Goal: Information Seeking & Learning: Learn about a topic

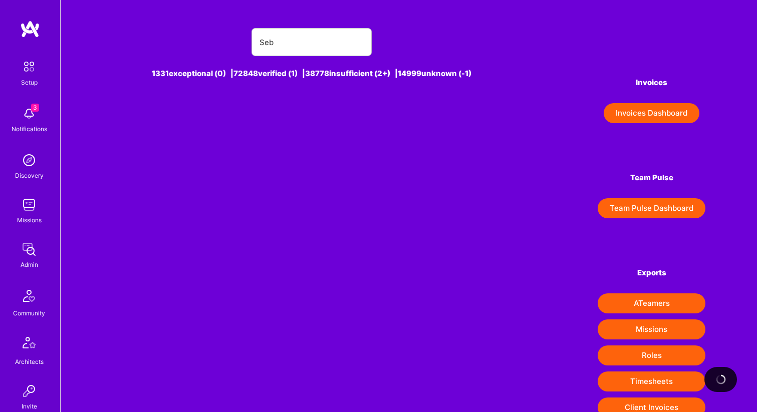
type input "Seba"
type input "s"
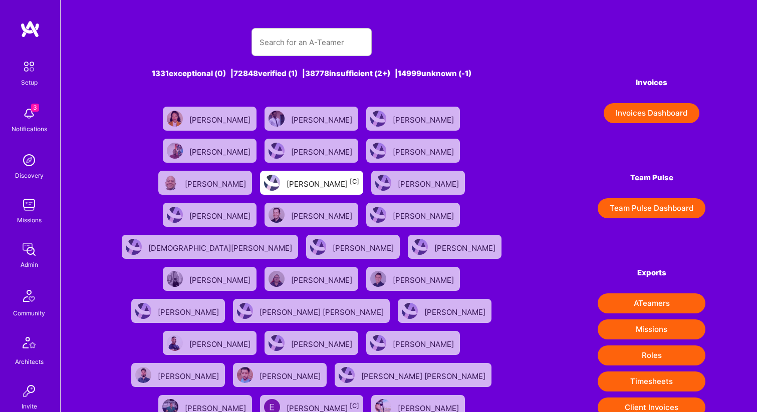
type input "i"
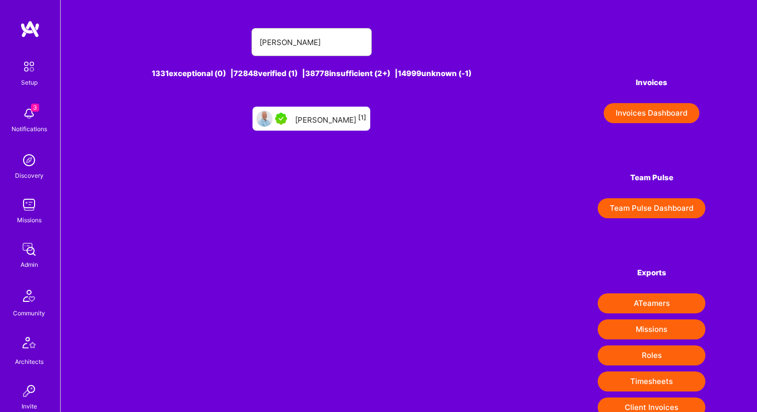
type input "[PERSON_NAME]"
click at [314, 118] on div "[PERSON_NAME] [1]" at bounding box center [330, 118] width 71 height 13
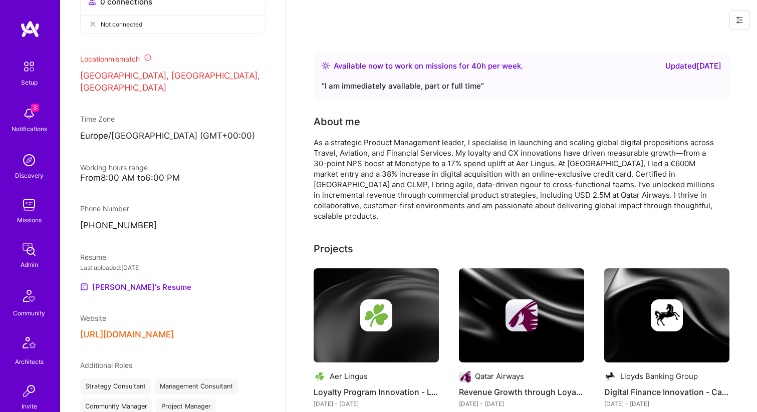
scroll to position [601, 0]
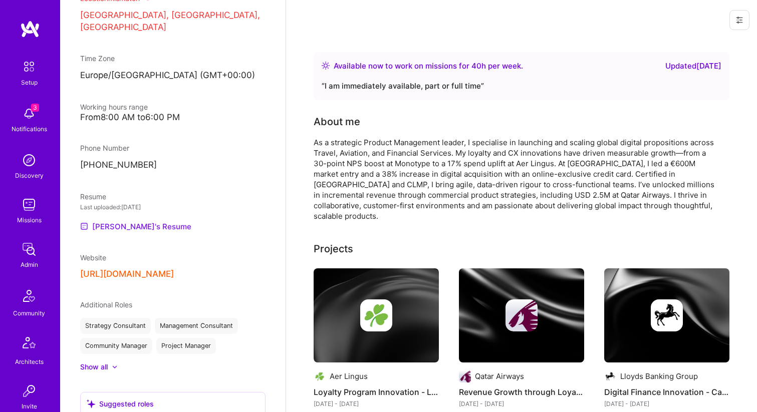
click at [130, 232] on link "[PERSON_NAME]'s Resume" at bounding box center [135, 226] width 111 height 12
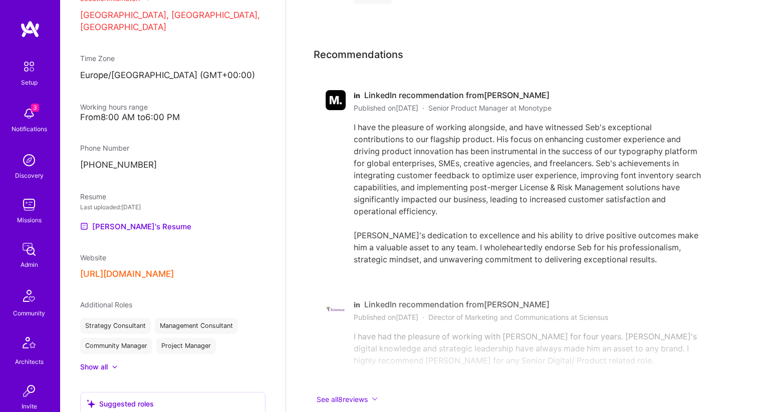
scroll to position [1847, 0]
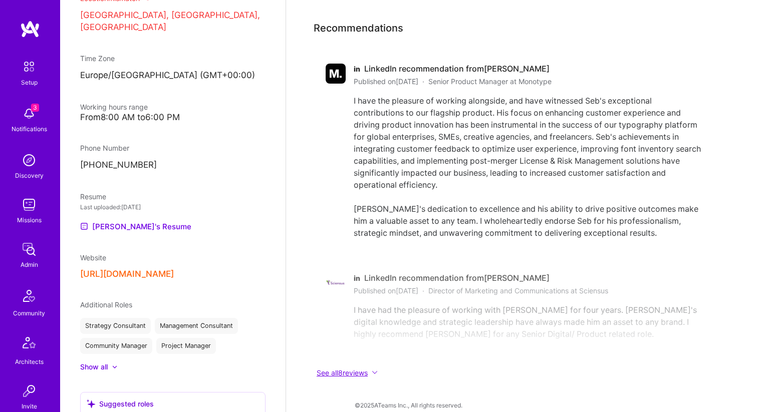
click at [360, 367] on button "See all 8 reviews" at bounding box center [513, 373] width 401 height 12
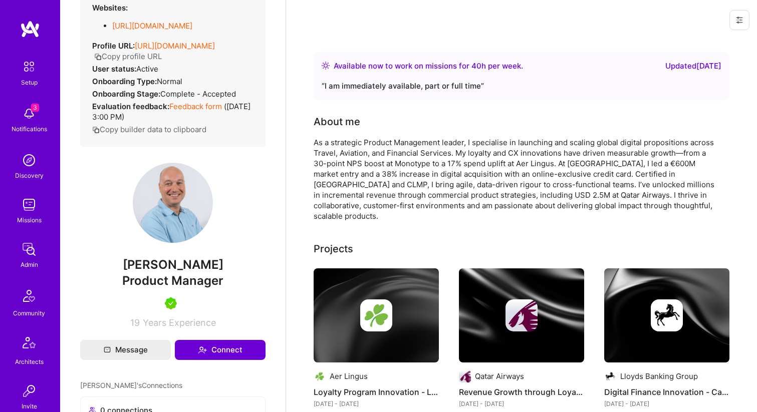
scroll to position [0, 0]
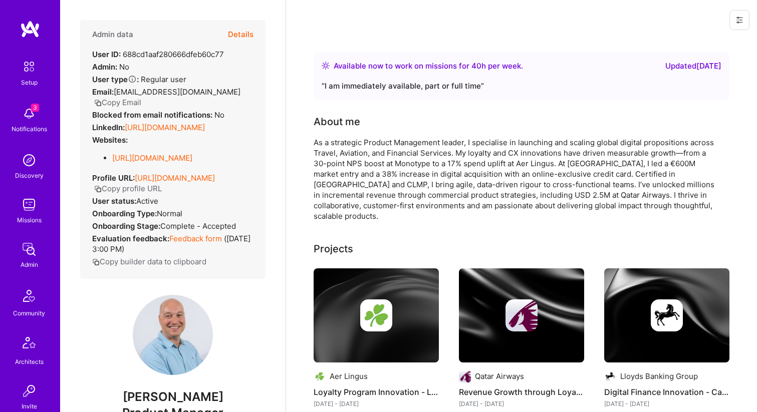
click at [245, 30] on button "Details" at bounding box center [241, 34] width 26 height 29
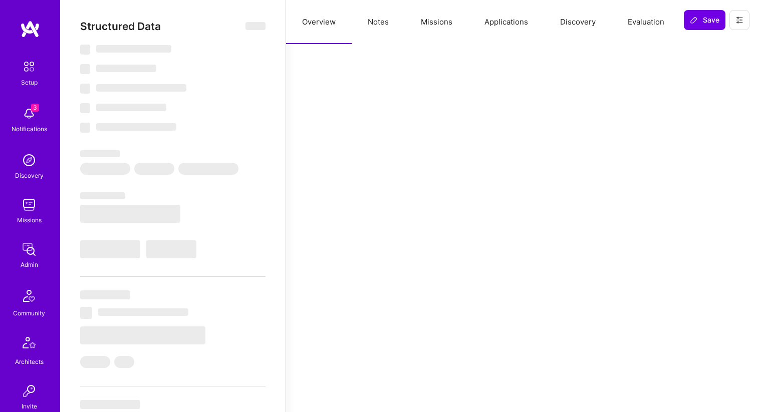
select select "Right Now"
select select "5"
select select "7"
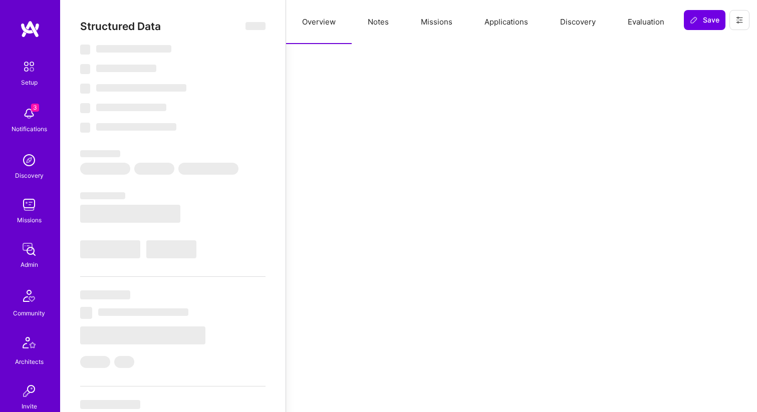
select select "GB"
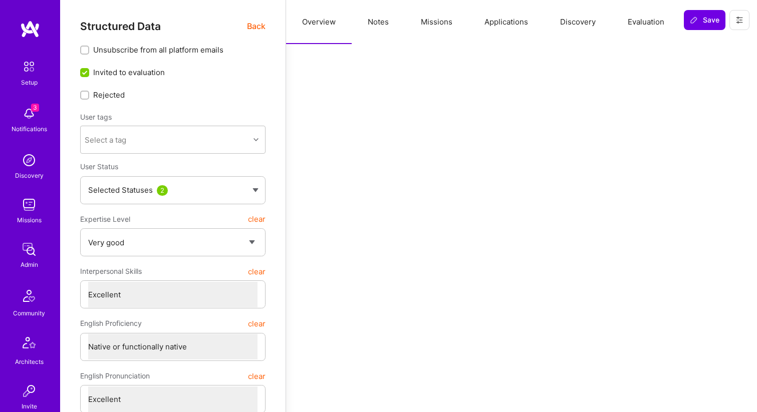
click at [369, 22] on button "Notes" at bounding box center [378, 22] width 53 height 44
type textarea "x"
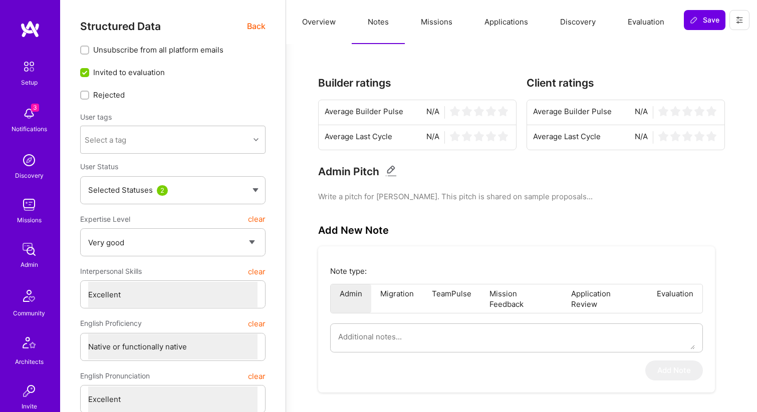
click at [423, 22] on button "Missions" at bounding box center [437, 22] width 64 height 44
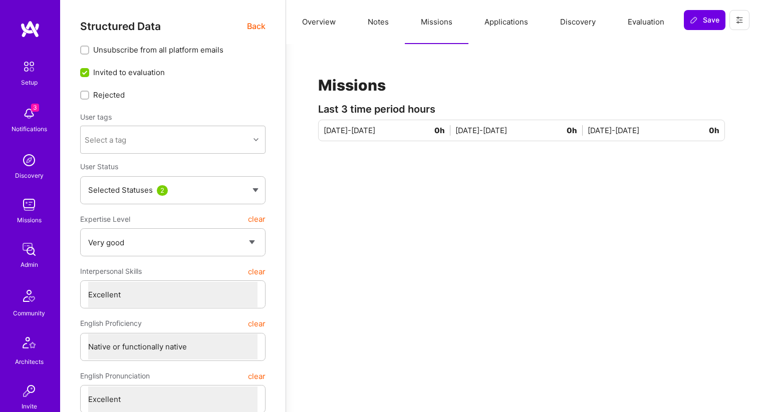
click at [487, 19] on button "Applications" at bounding box center [506, 22] width 76 height 44
